Goal: Transaction & Acquisition: Purchase product/service

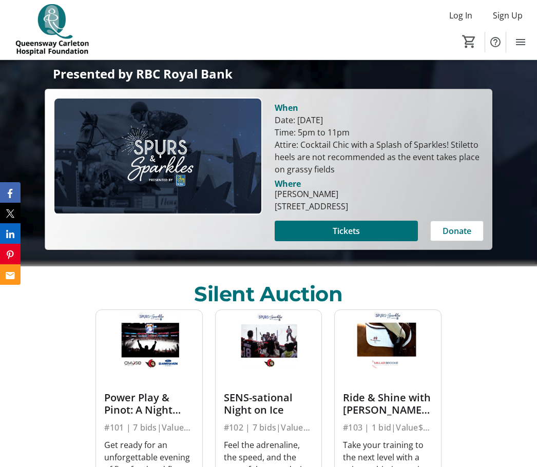
scroll to position [254, 0]
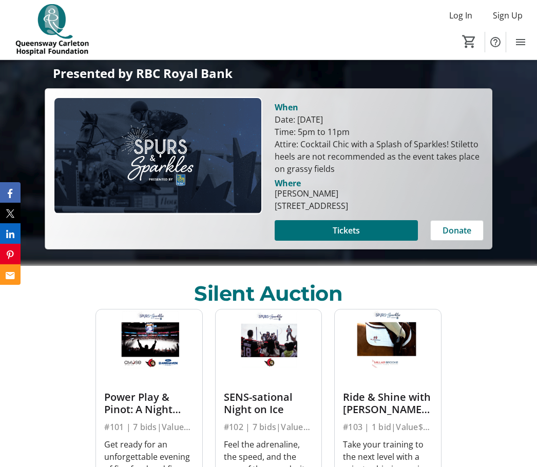
click at [363, 243] on span at bounding box center [346, 230] width 143 height 25
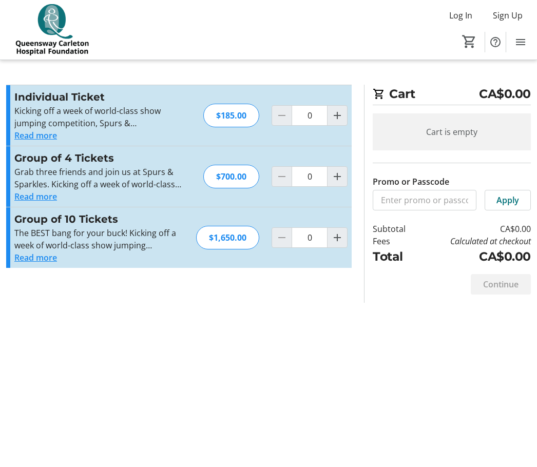
click at [35, 140] on button "Read more" at bounding box center [35, 135] width 43 height 12
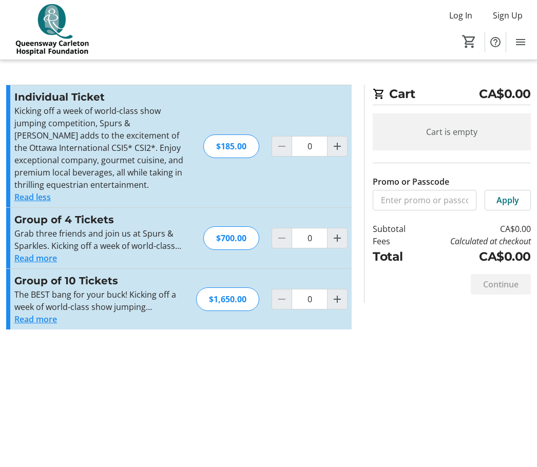
click at [337, 143] on mat-icon "Increment by one" at bounding box center [337, 146] width 12 height 12
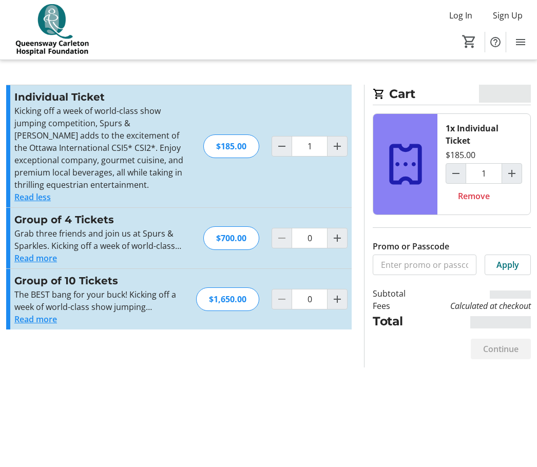
click at [334, 147] on mat-icon "Increment by one" at bounding box center [337, 146] width 12 height 12
type input "2"
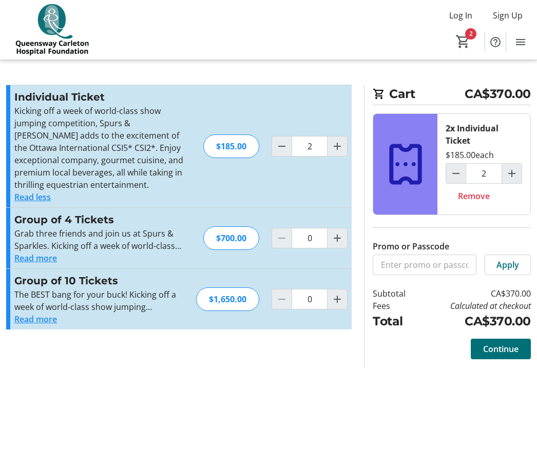
click at [286, 147] on mat-icon "Decrement by one" at bounding box center [282, 146] width 12 height 12
type input "1"
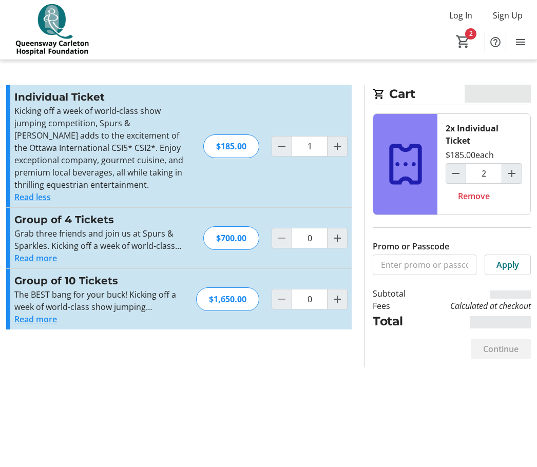
type input "1"
click at [283, 151] on mat-icon "Decrement by one" at bounding box center [282, 146] width 12 height 12
type input "0"
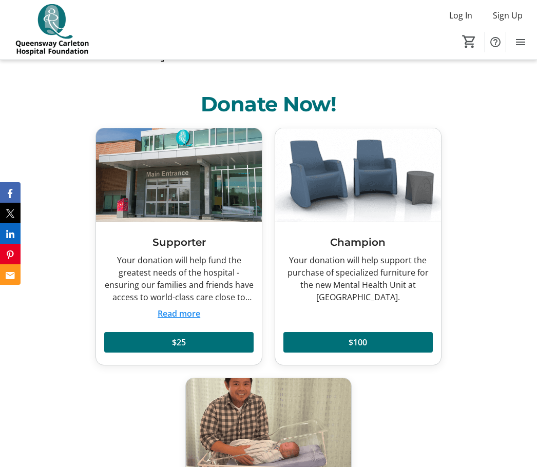
scroll to position [4278, 0]
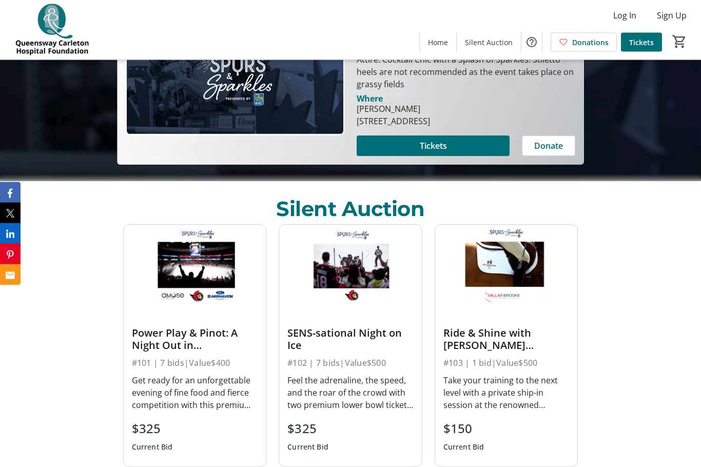
scroll to position [290, 0]
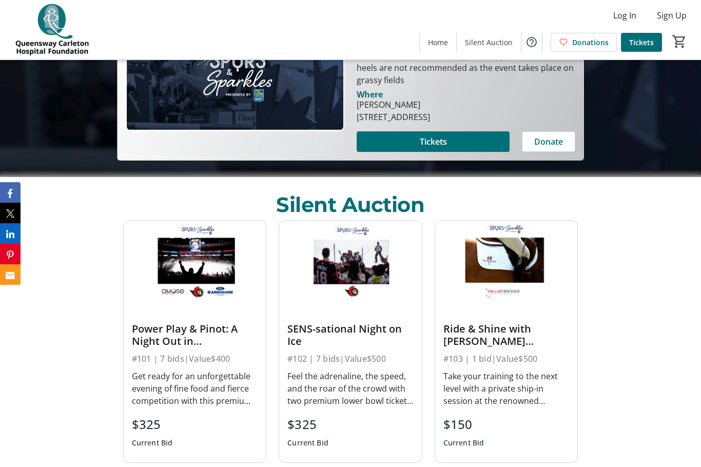
click at [468, 154] on span at bounding box center [433, 141] width 153 height 25
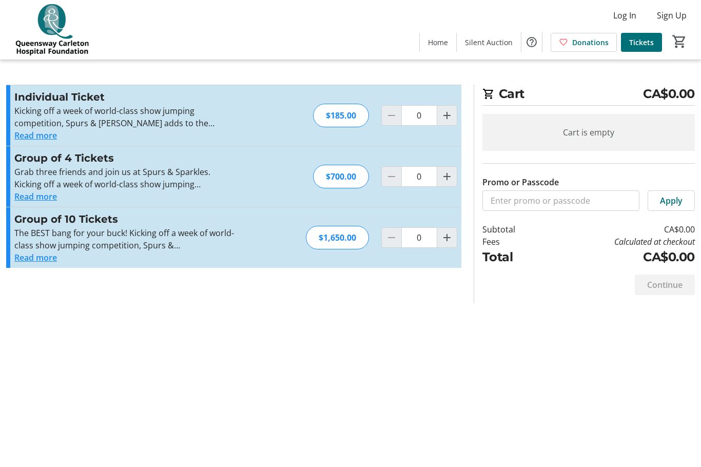
click at [699, 223] on section "Cart CA$0.00 Cart is empty Promo or Passcode Apply Subtotal CA$0.00 Fees Calcul…" at bounding box center [585, 194] width 234 height 219
